Goal: Task Accomplishment & Management: Understand process/instructions

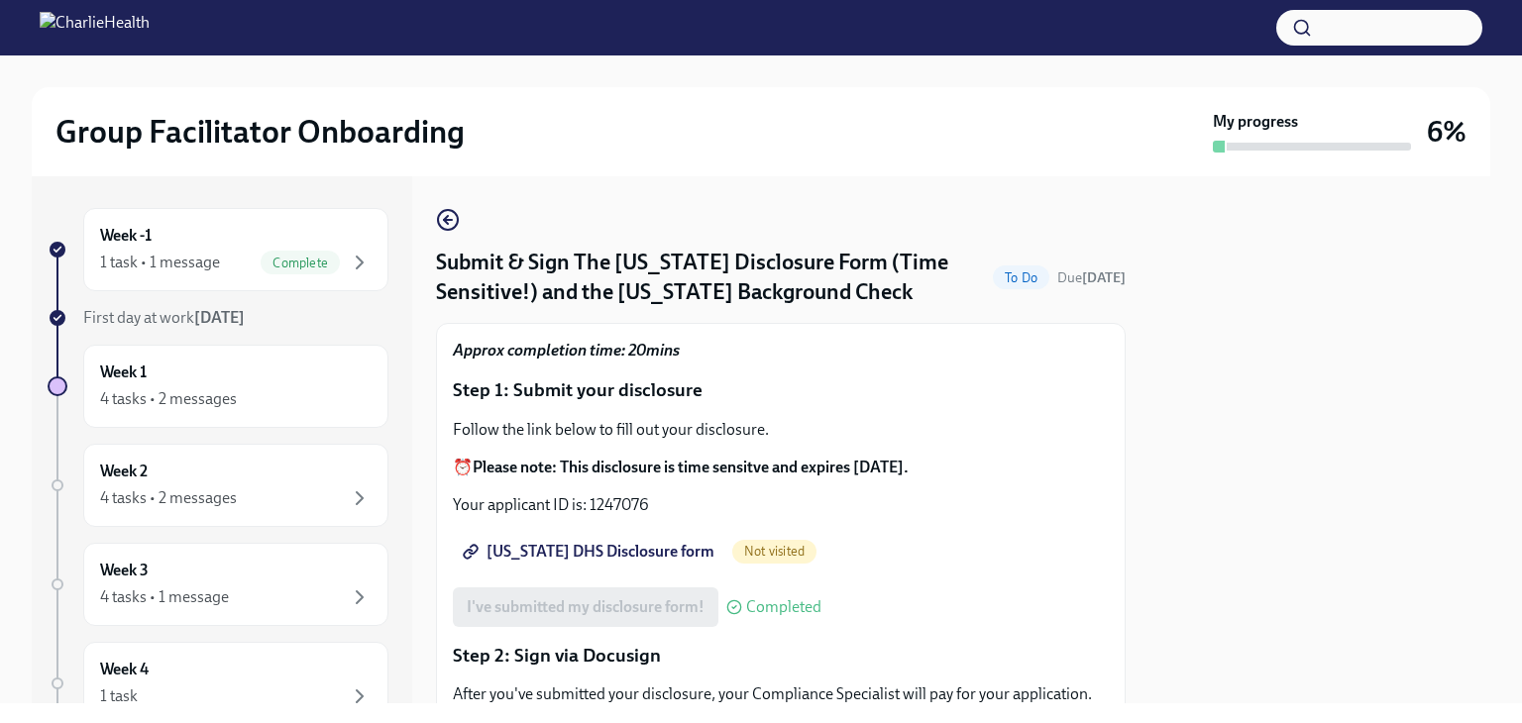
click at [186, 318] on span "First day at work [DATE]" at bounding box center [164, 317] width 162 height 19
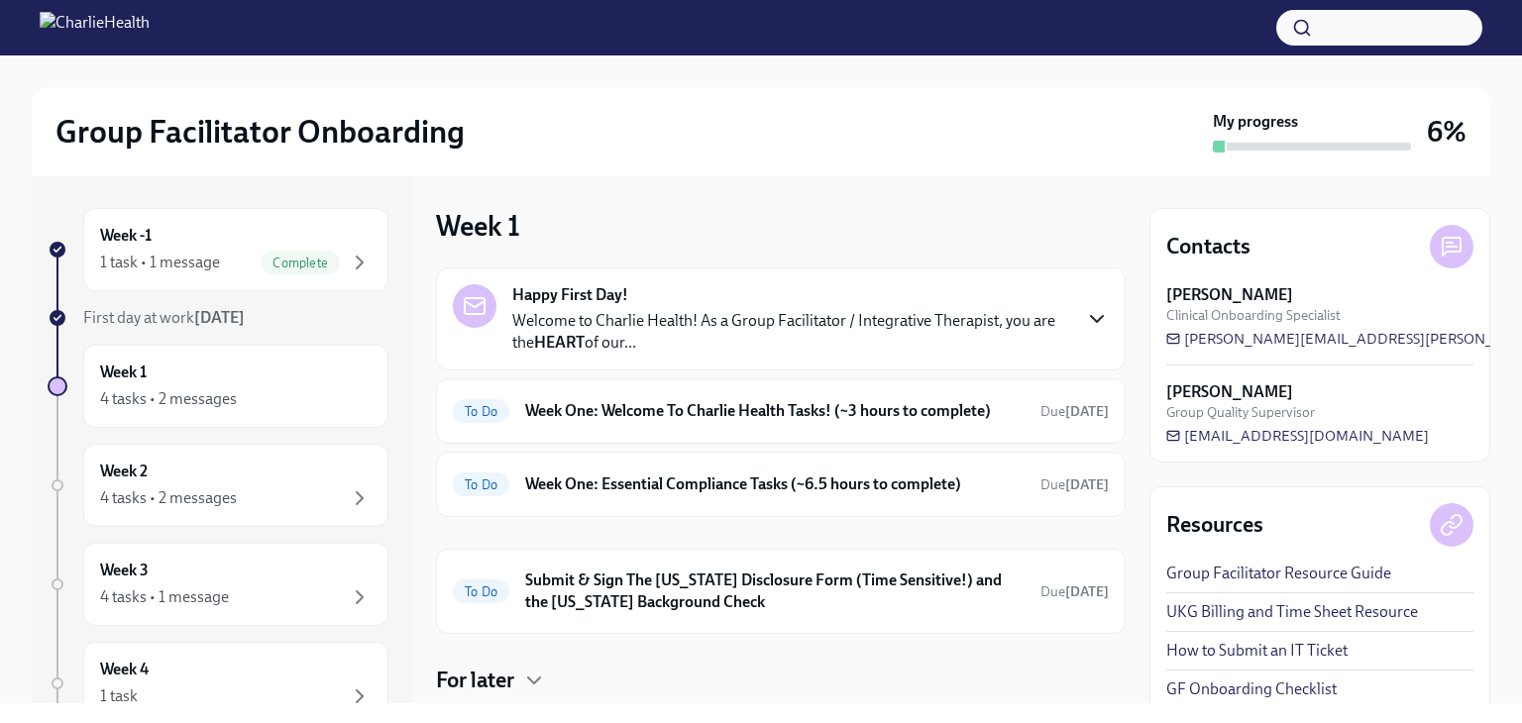
click at [1086, 310] on icon "button" at bounding box center [1097, 319] width 24 height 24
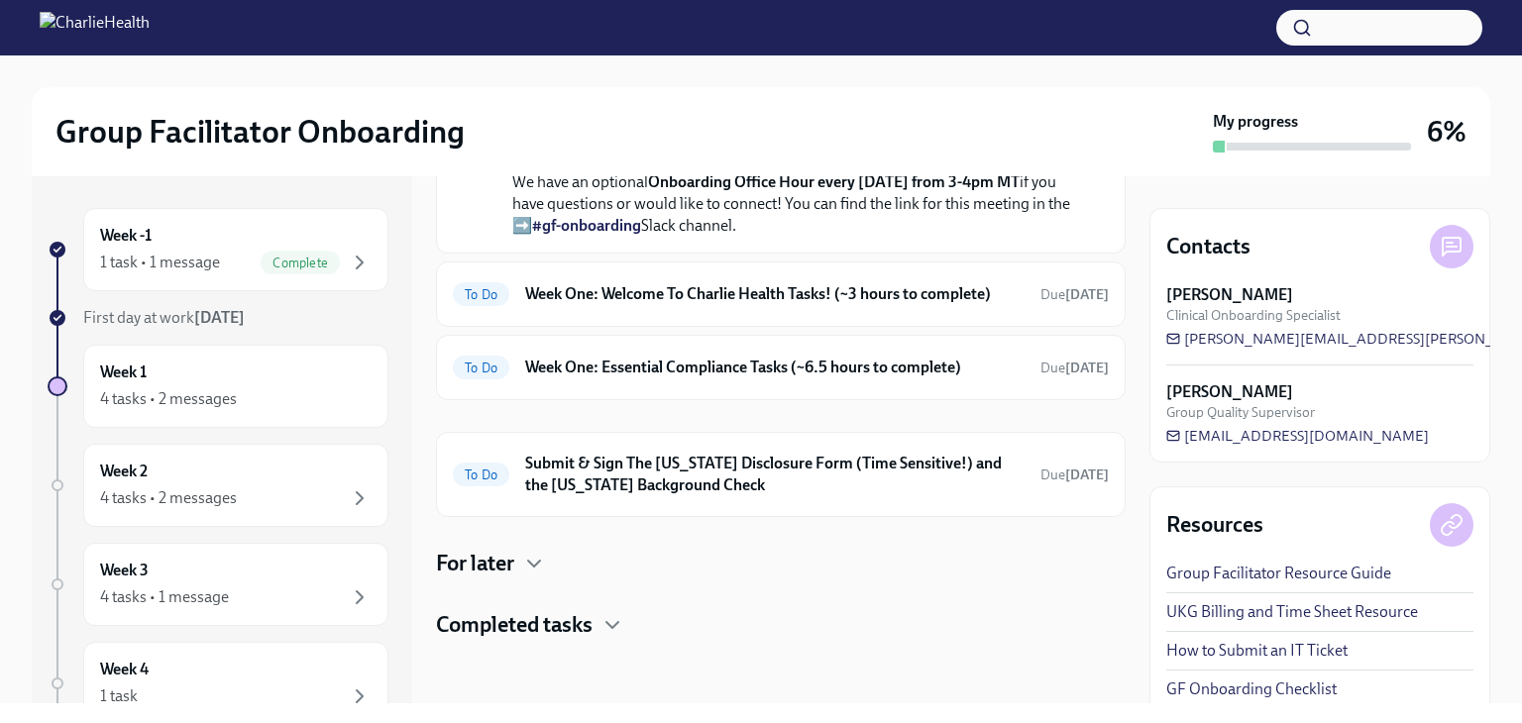
scroll to position [939, 0]
click at [990, 310] on div "To Do Week One: Welcome To Charlie Health Tasks! (~3 hours to complete) Due in …" at bounding box center [781, 294] width 656 height 32
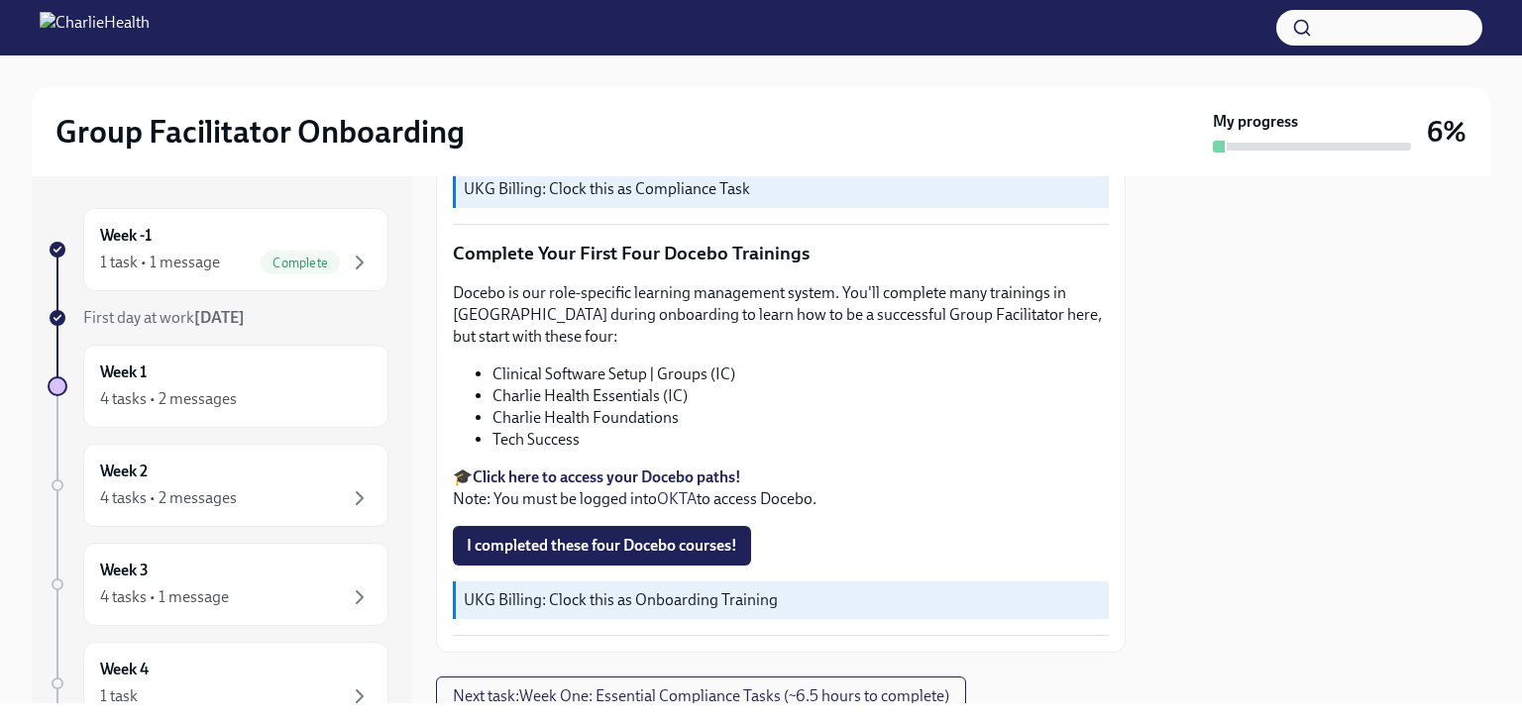
scroll to position [2652, 0]
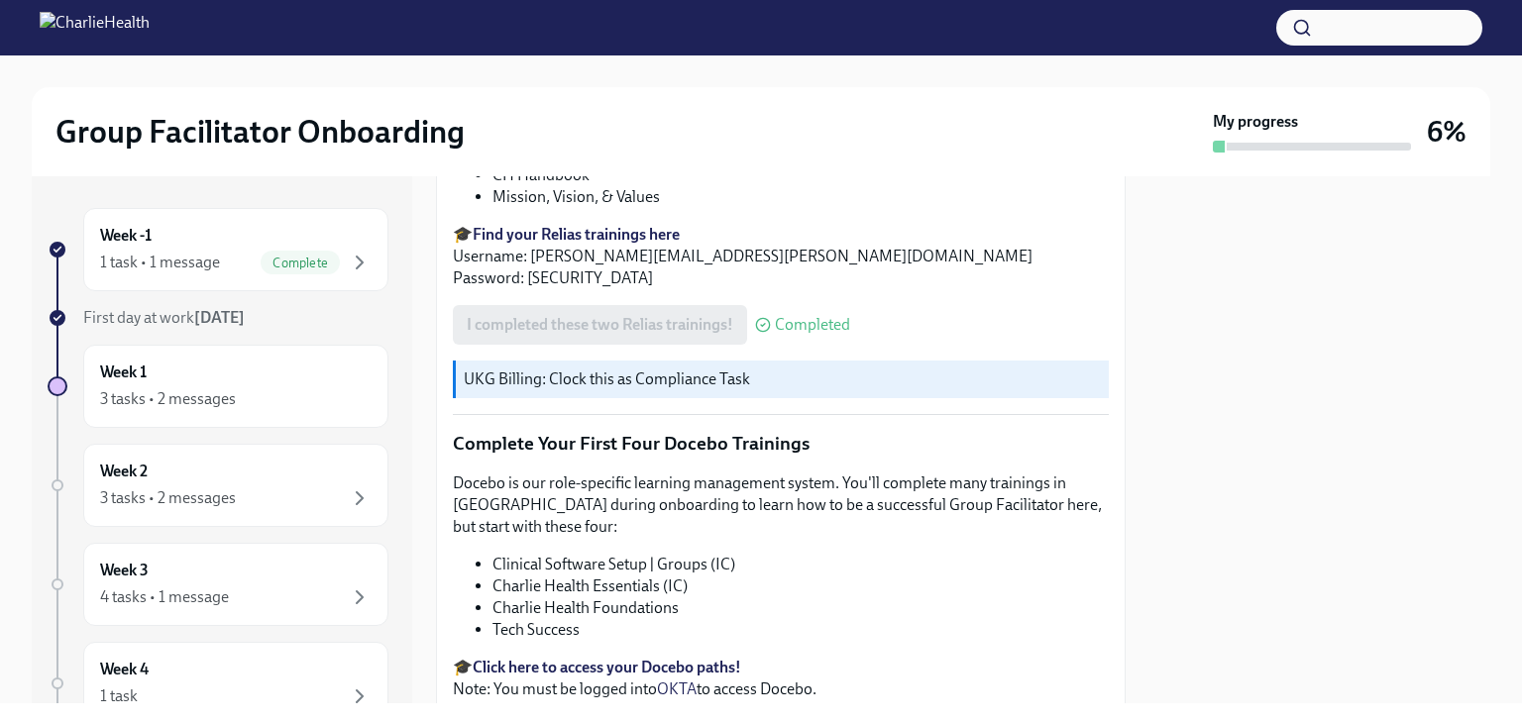
scroll to position [2563, 0]
